Goal: Task Accomplishment & Management: Complete application form

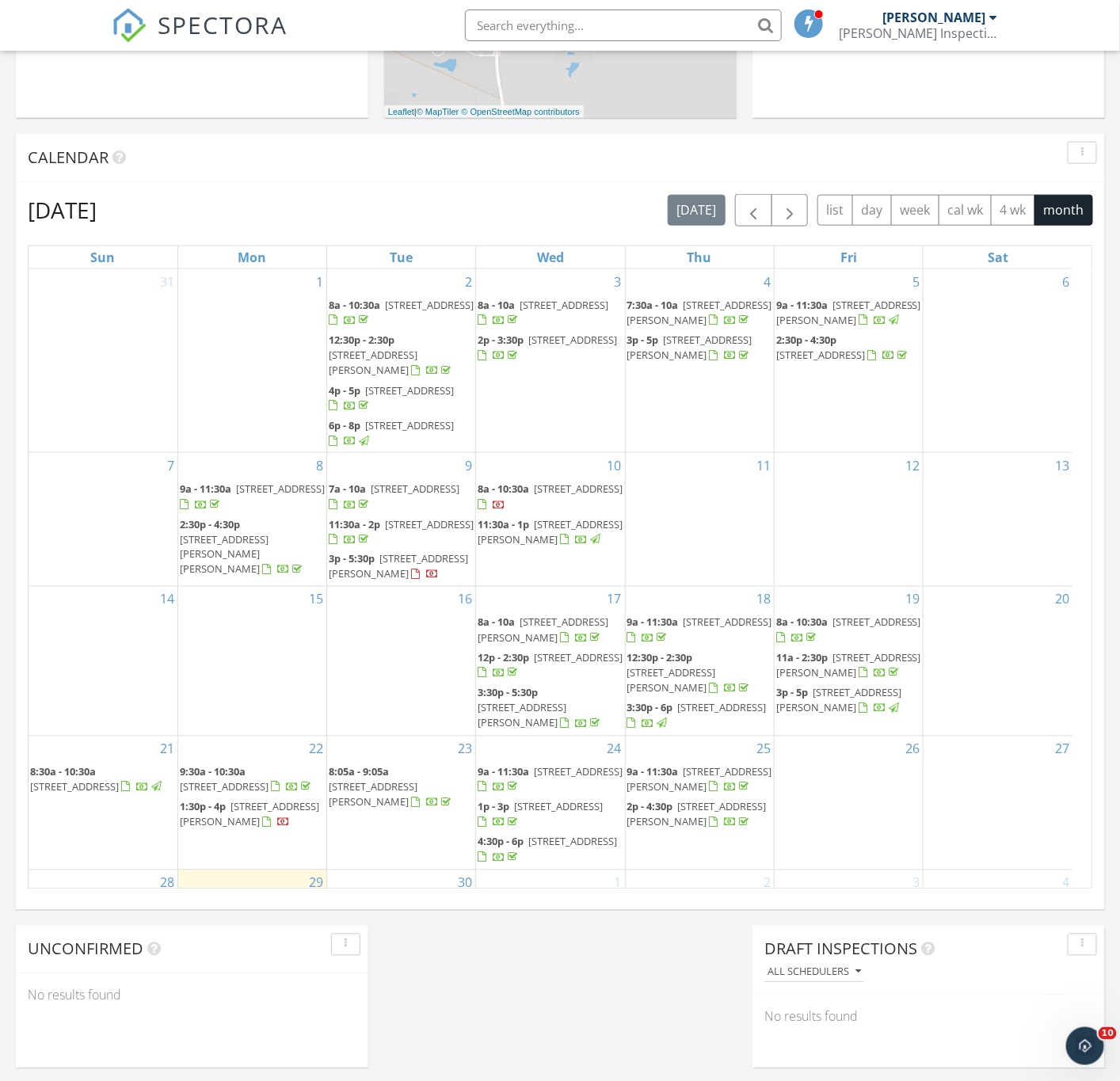
scroll to position [594, 0]
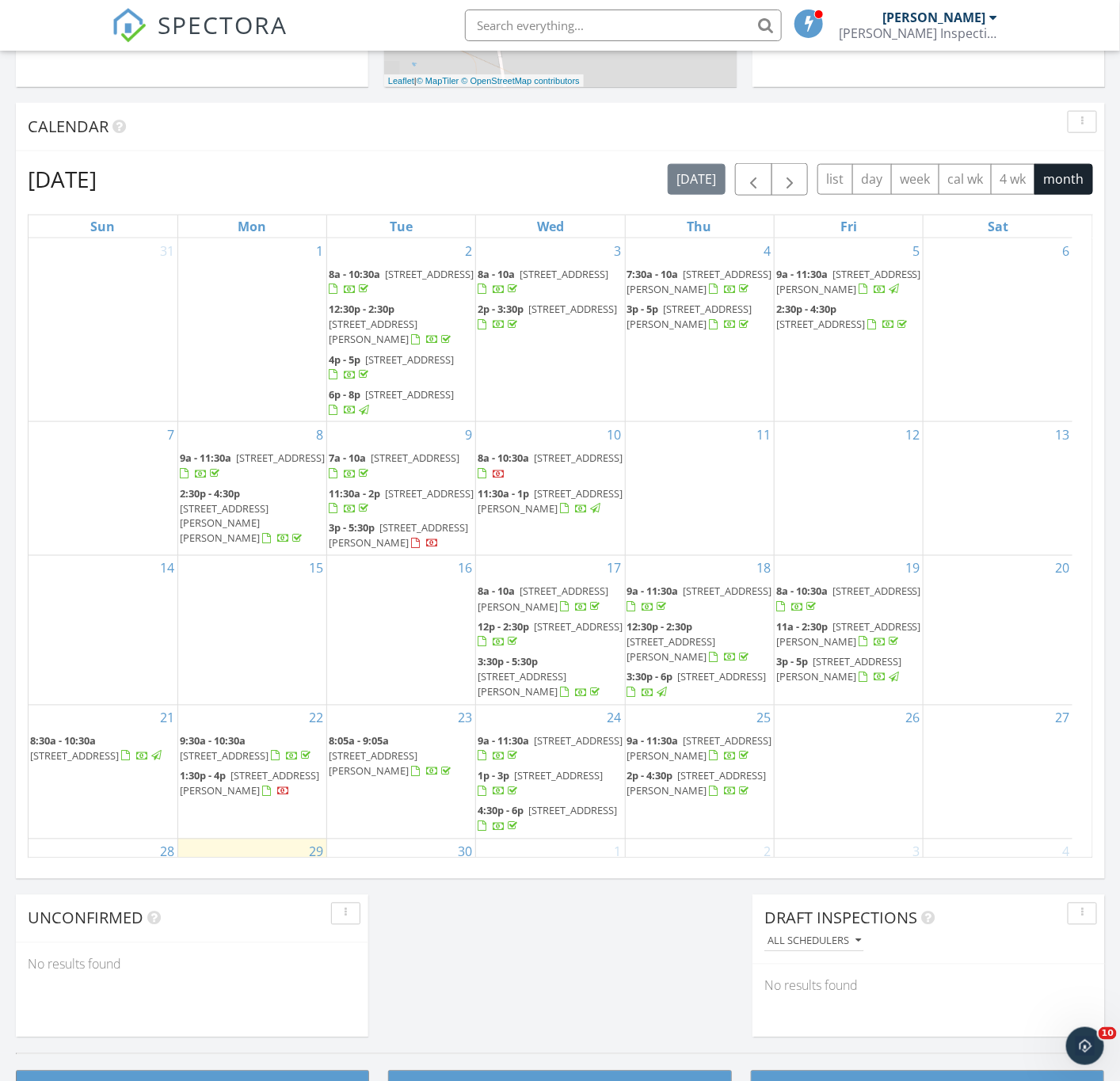
click at [608, 982] on div "Today Spencer Barber 9:00 am 627 Rempel Cres, Saskatoon, SK S7T 0J2 Spencer Bar…" at bounding box center [560, 332] width 1120 height 1442
click at [687, 834] on div "25 9a - 11:30a 205 Main St , Waldheim S0K 4R0 2p - 4:30p 7 Rutter Crescent, Sas…" at bounding box center [700, 772] width 148 height 133
click at [709, 768] on link "Inspection" at bounding box center [699, 766] width 82 height 26
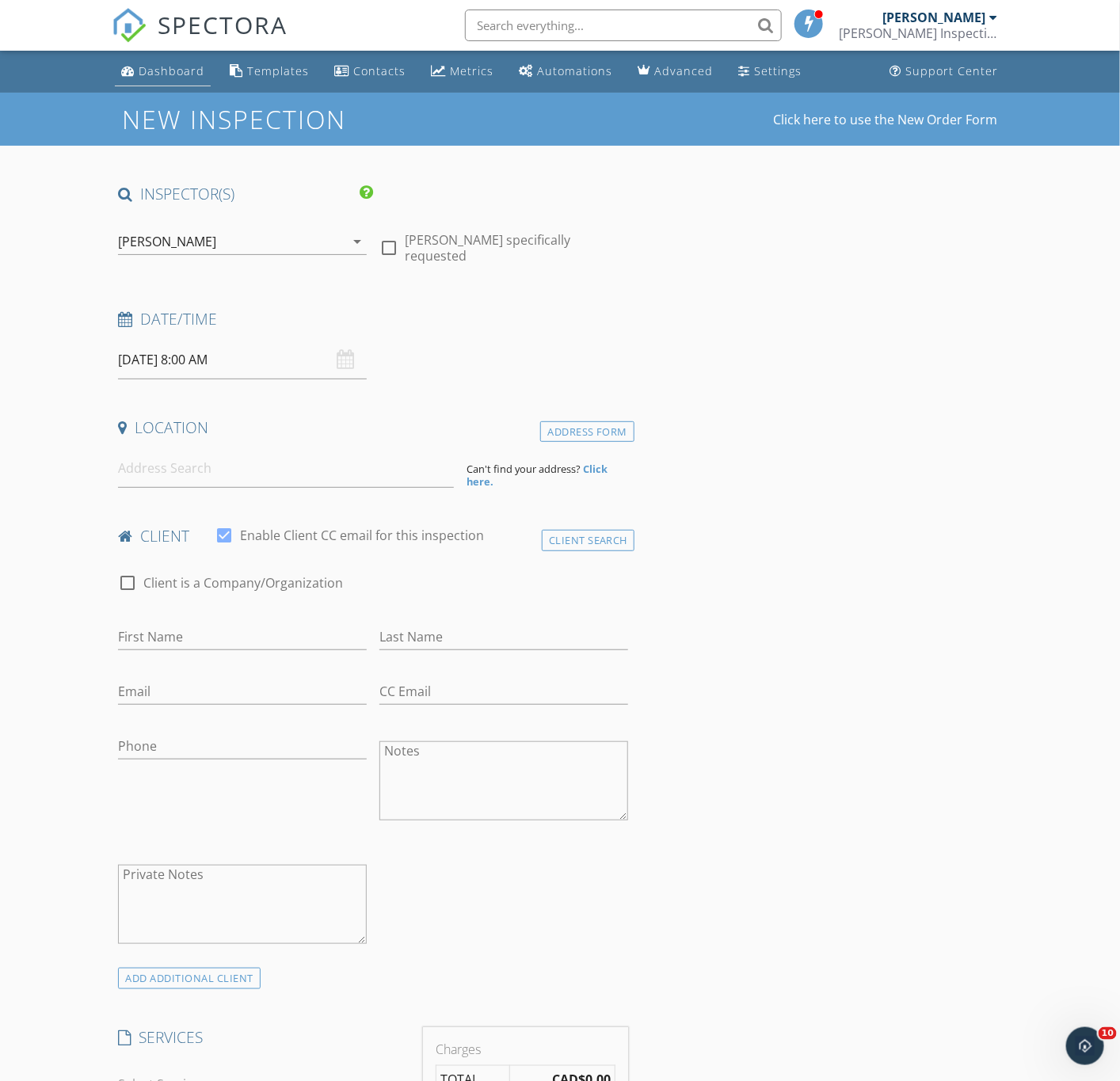
click at [169, 82] on link "Dashboard" at bounding box center [163, 71] width 96 height 29
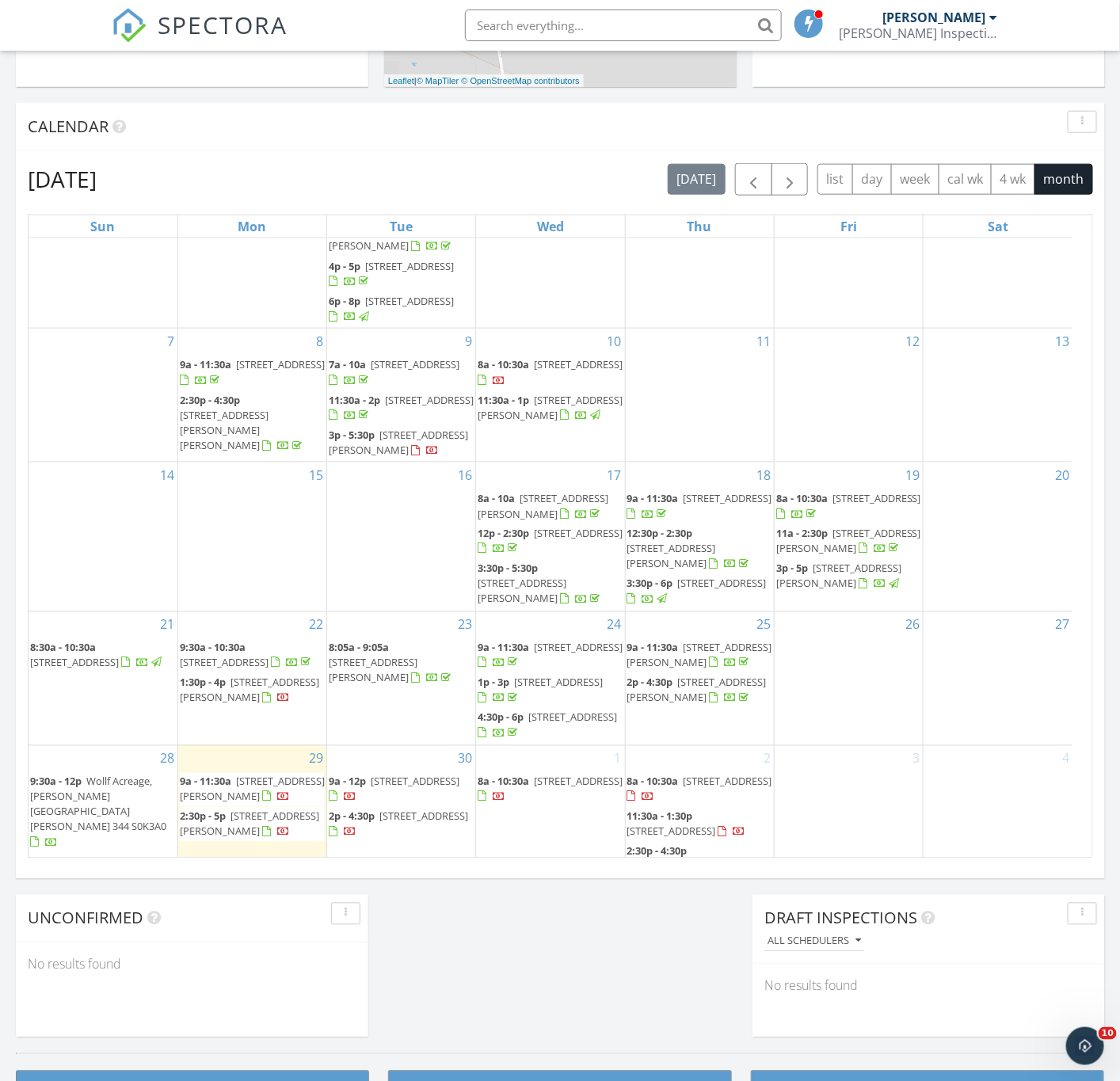
scroll to position [126, 0]
